Goal: Browse casually

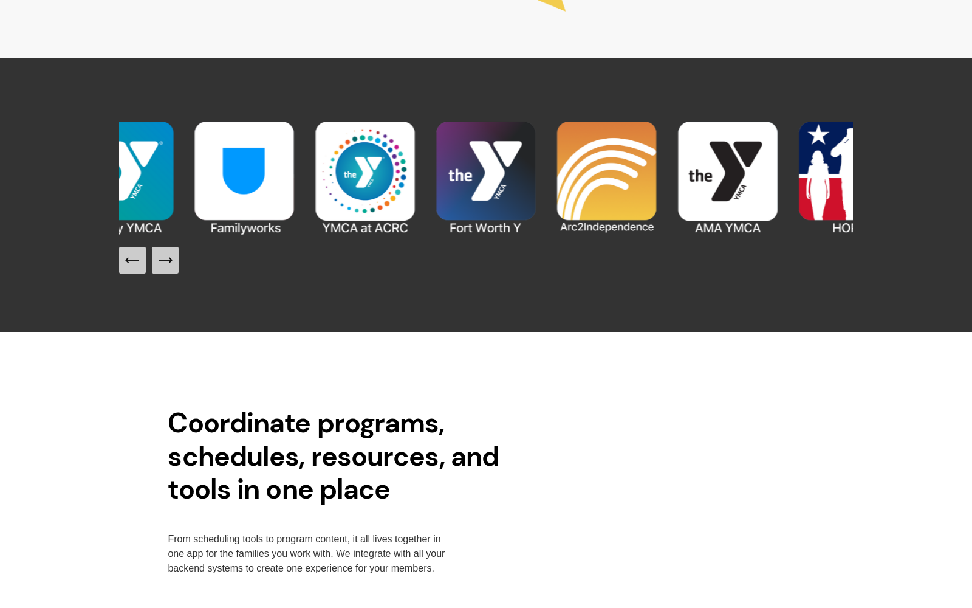
scroll to position [1289, 0]
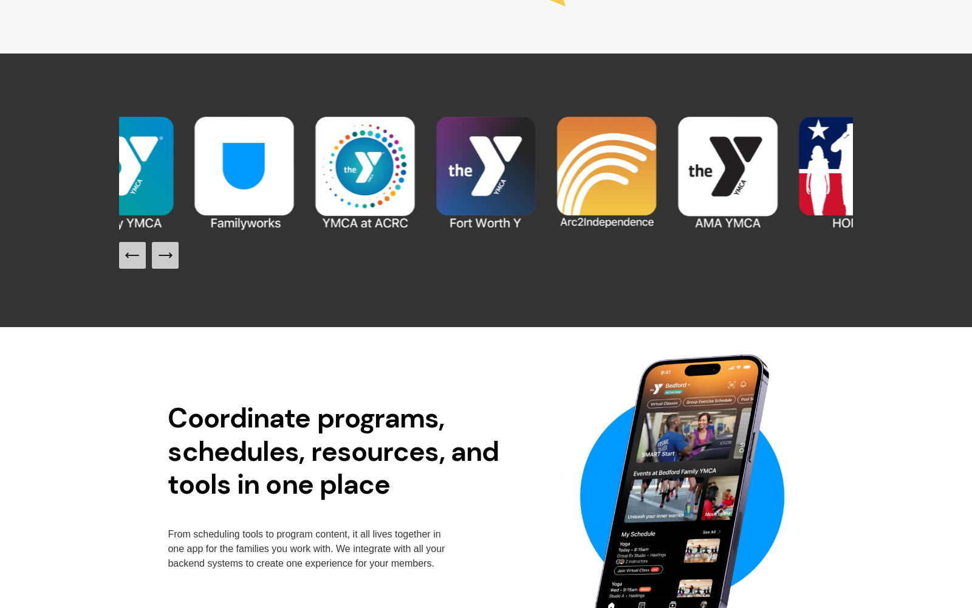
click at [170, 255] on icon "Next Slide" at bounding box center [165, 255] width 13 height 0
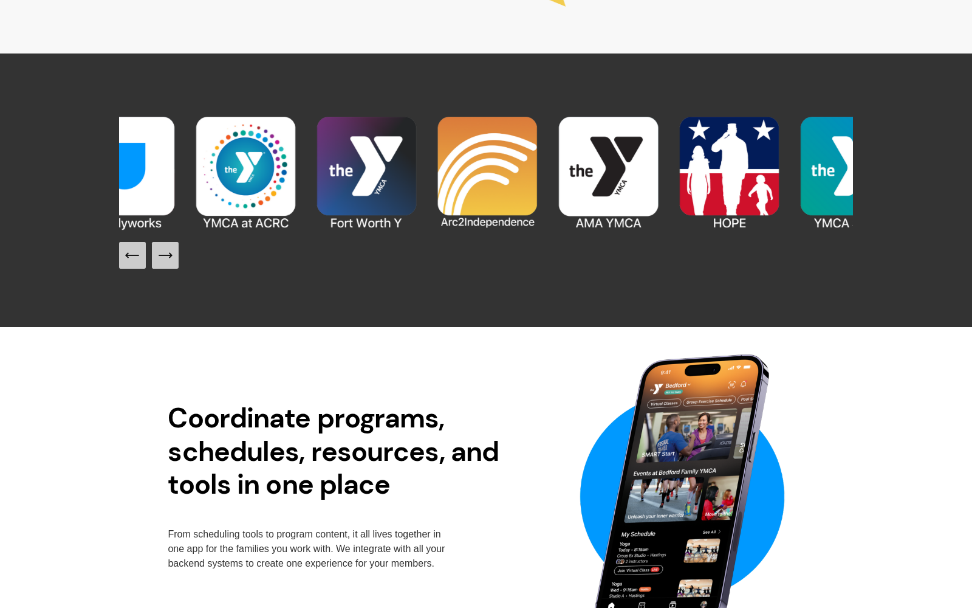
click at [170, 255] on icon "Next Slide" at bounding box center [165, 255] width 13 height 0
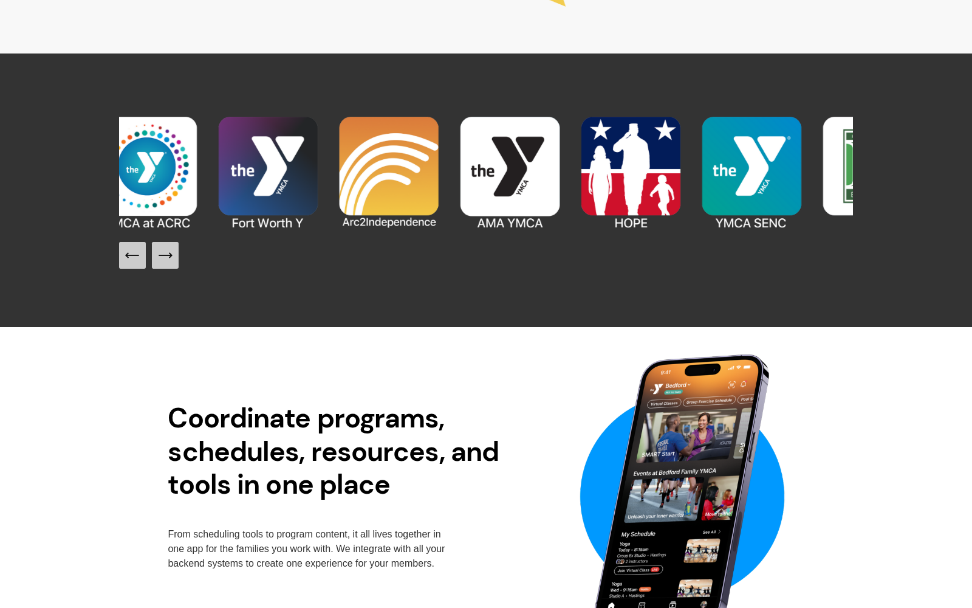
click at [170, 255] on icon "Next Slide" at bounding box center [165, 255] width 13 height 0
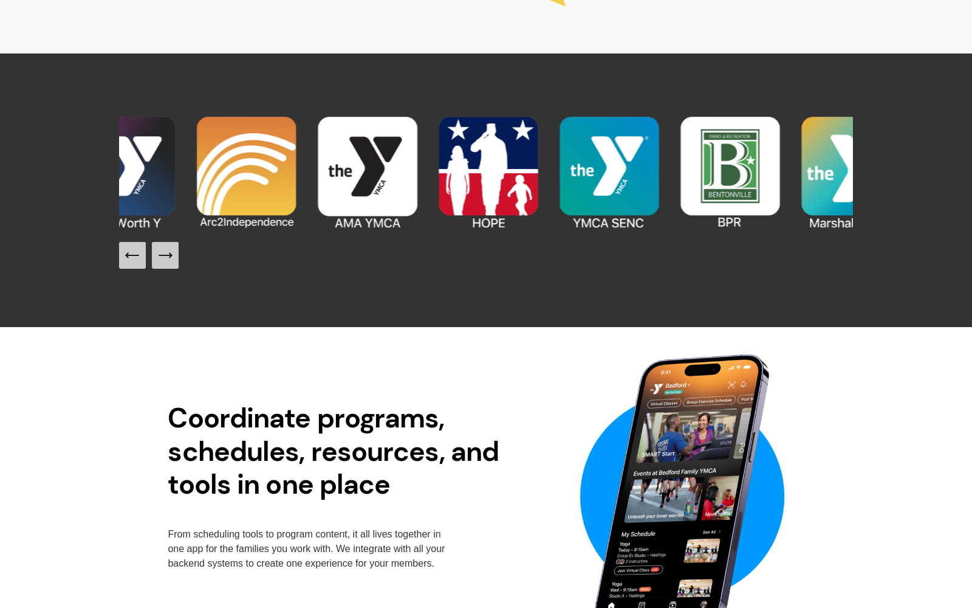
click at [170, 255] on icon "Next Slide" at bounding box center [165, 255] width 13 height 0
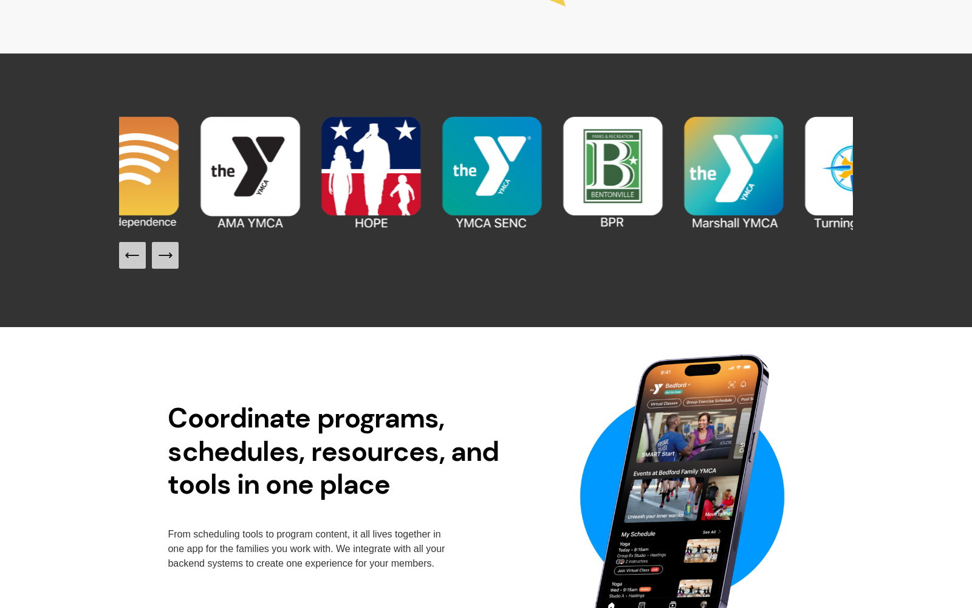
click at [170, 255] on icon "Next Slide" at bounding box center [165, 255] width 13 height 0
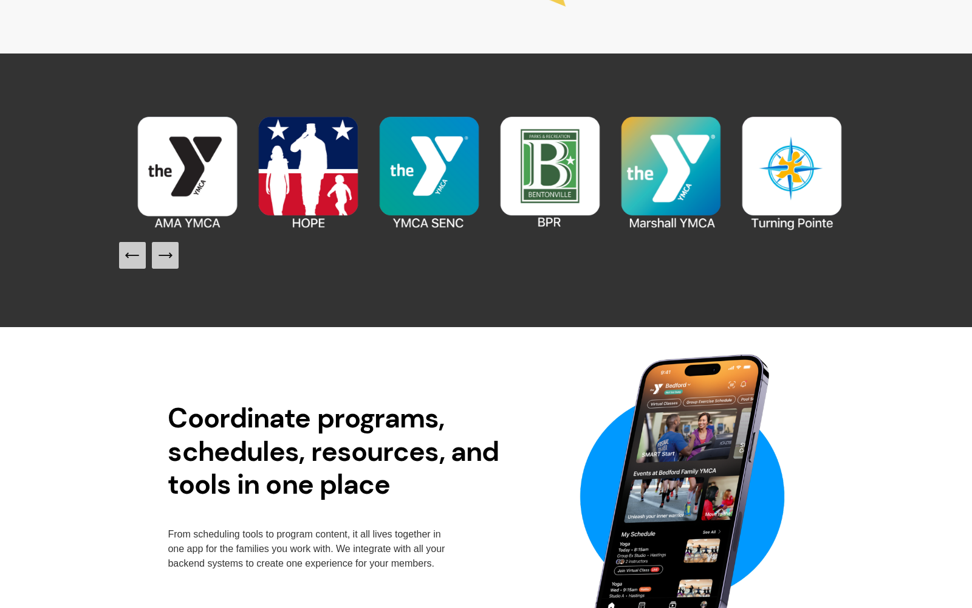
click at [170, 255] on icon "Next Slide" at bounding box center [165, 255] width 13 height 0
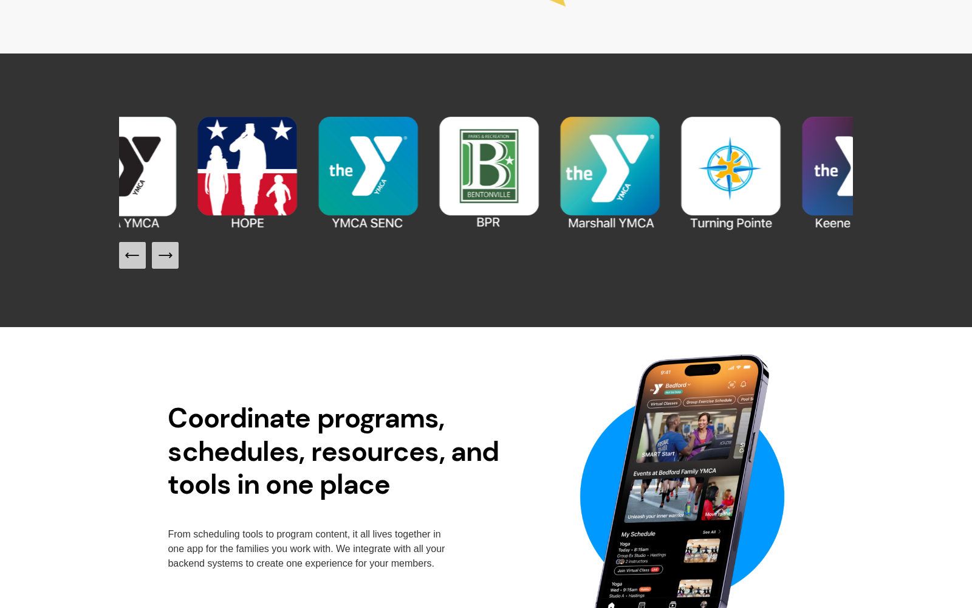
click at [170, 255] on icon "Next Slide" at bounding box center [165, 255] width 13 height 0
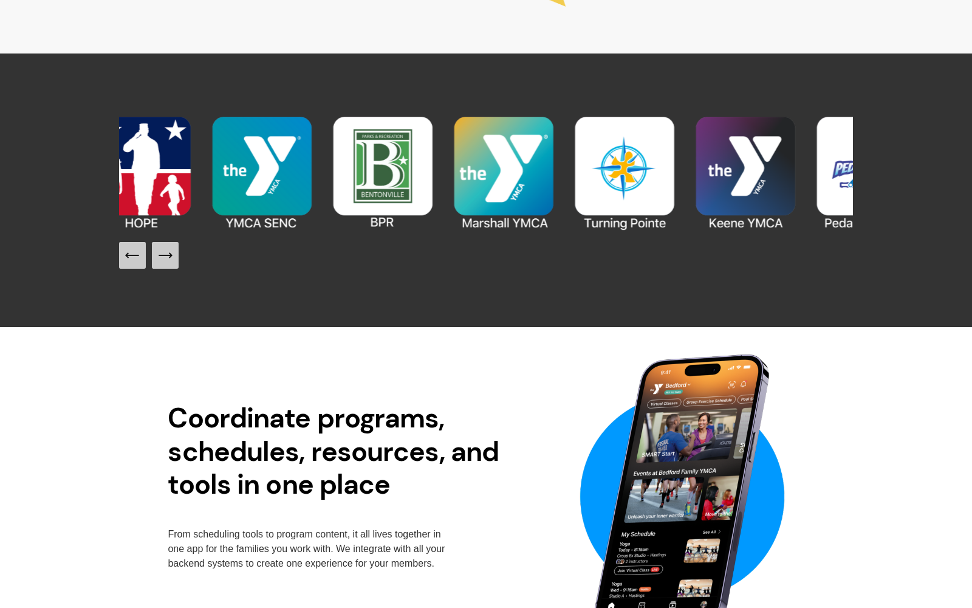
click at [170, 255] on icon "Next Slide" at bounding box center [165, 255] width 13 height 0
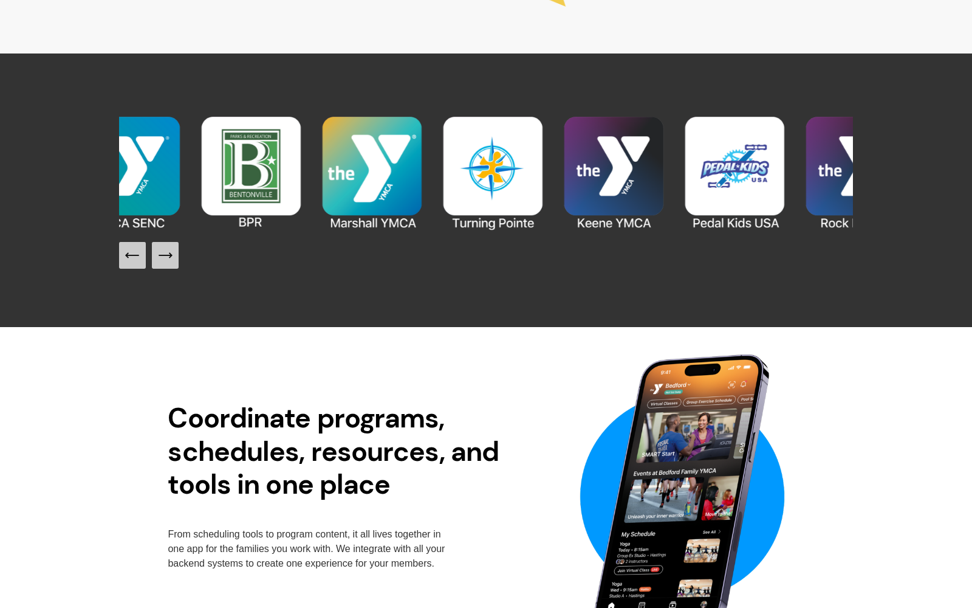
click at [170, 255] on icon "Next Slide" at bounding box center [165, 255] width 13 height 0
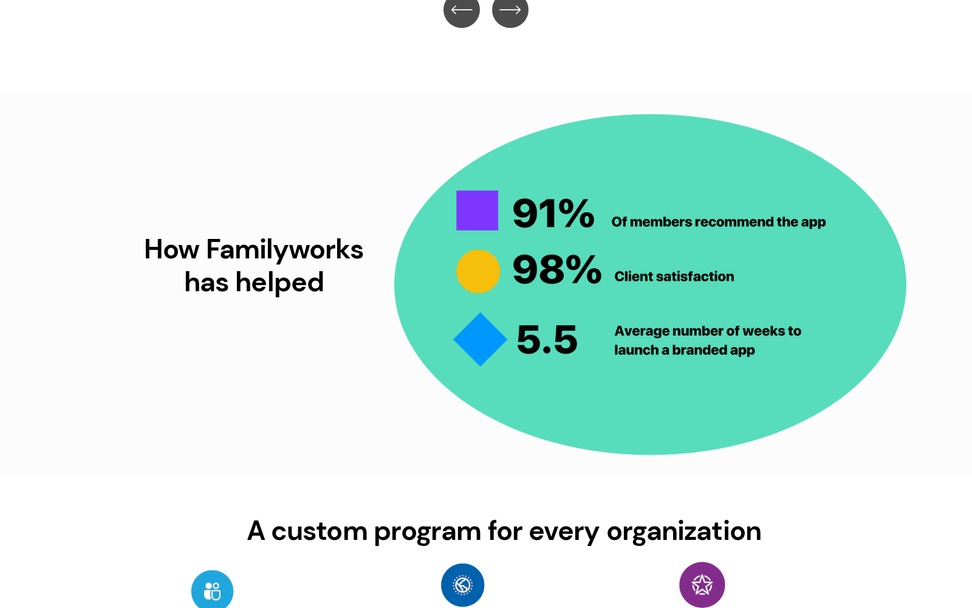
scroll to position [3049, 0]
